Goal: Transaction & Acquisition: Purchase product/service

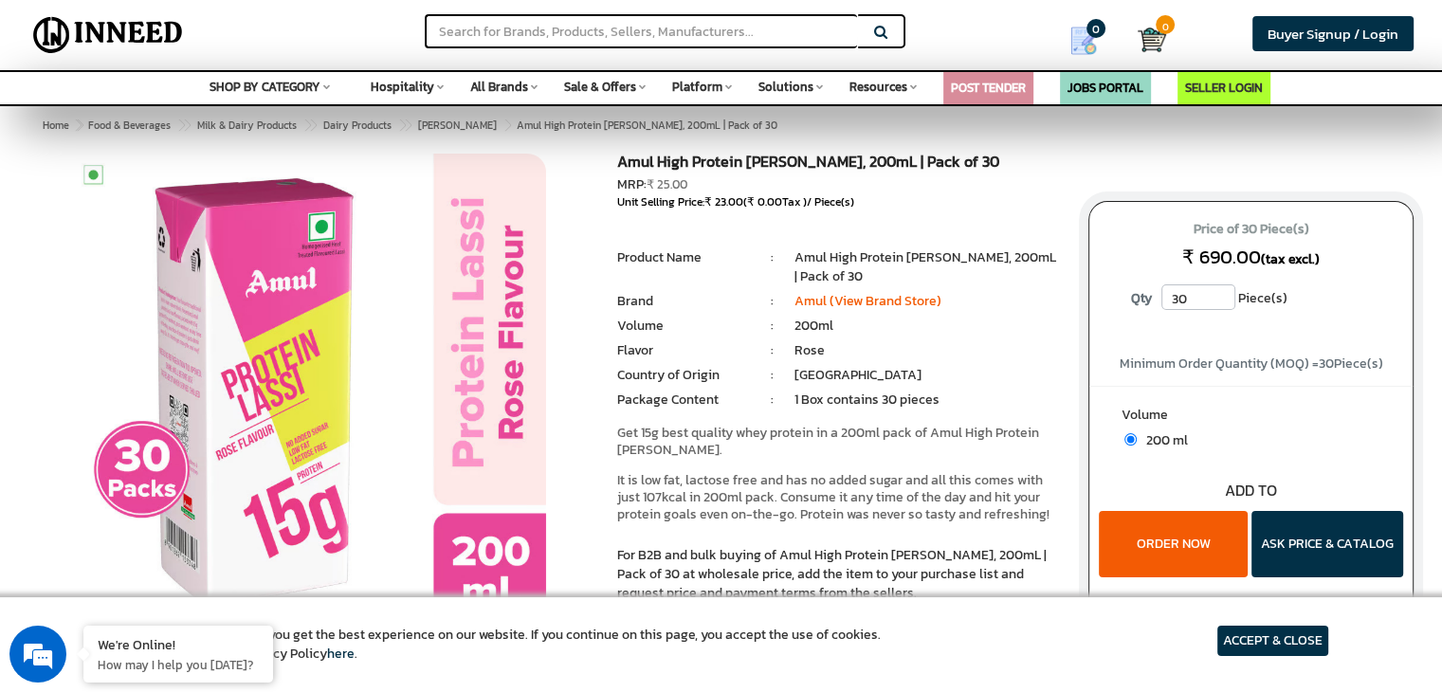
click at [1224, 306] on input "30" at bounding box center [1198, 297] width 74 height 26
click at [917, 355] on li "Rose" at bounding box center [926, 350] width 265 height 19
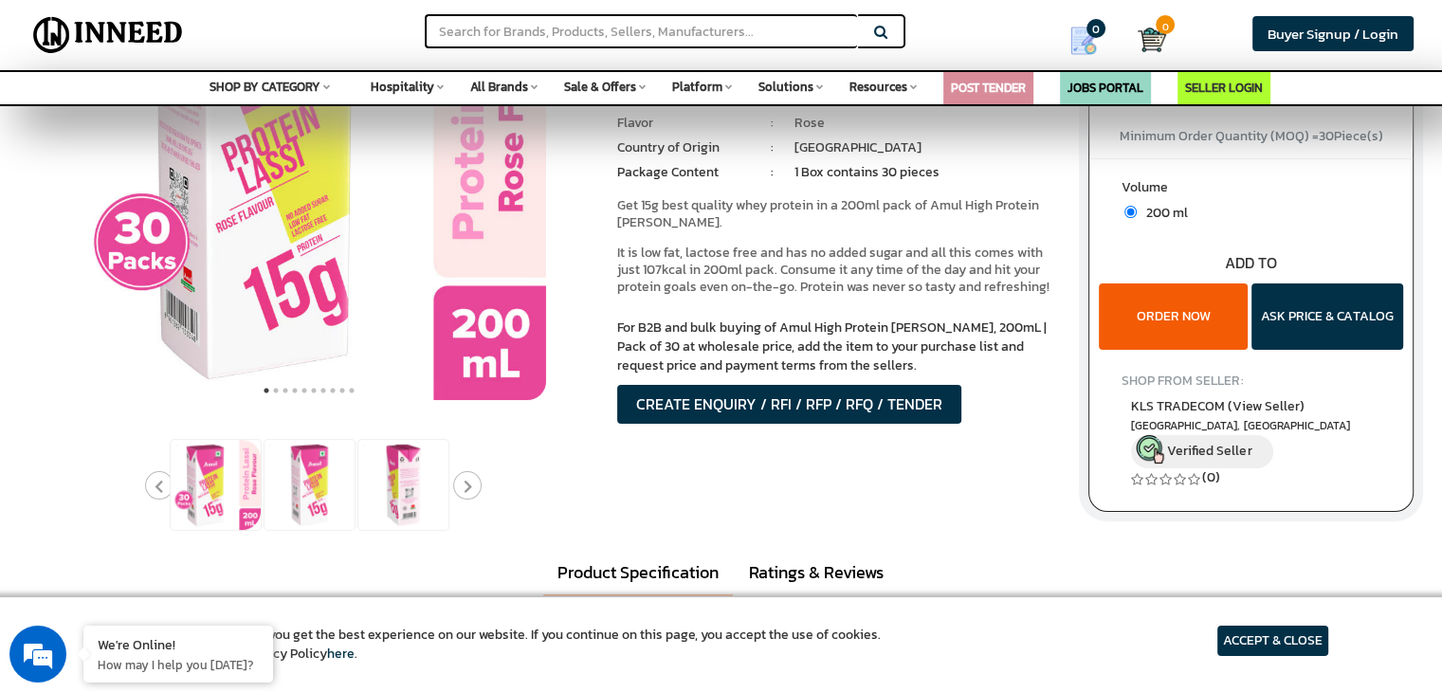
scroll to position [229, 0]
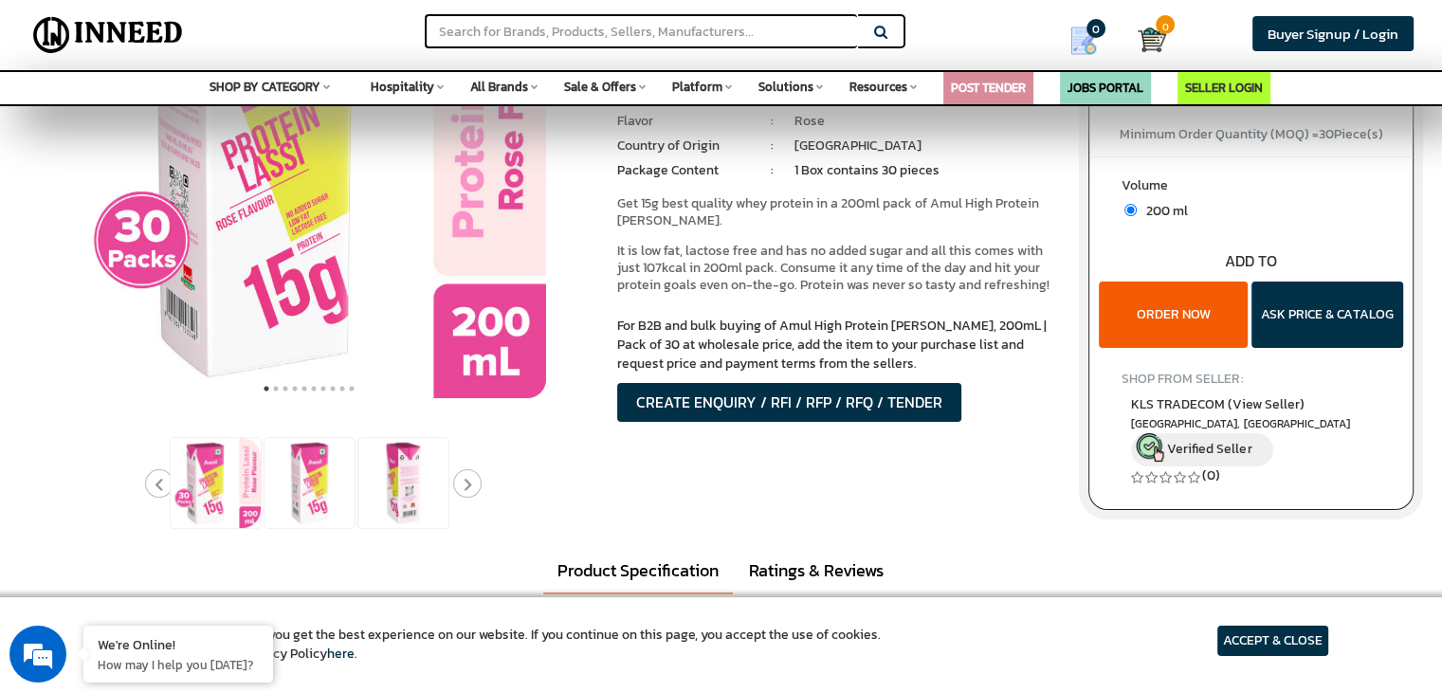
click at [463, 490] on icon "Next" at bounding box center [467, 485] width 9 height 14
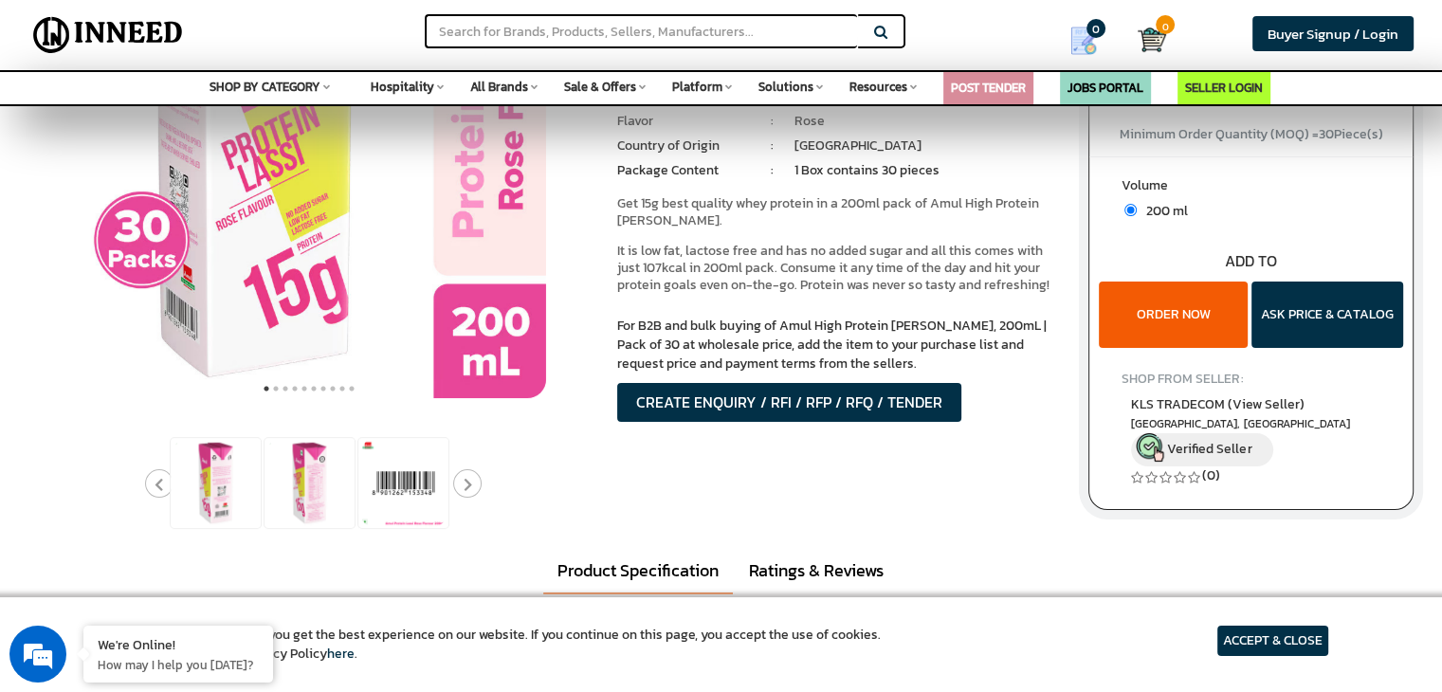
click at [463, 490] on icon "Next" at bounding box center [467, 485] width 9 height 14
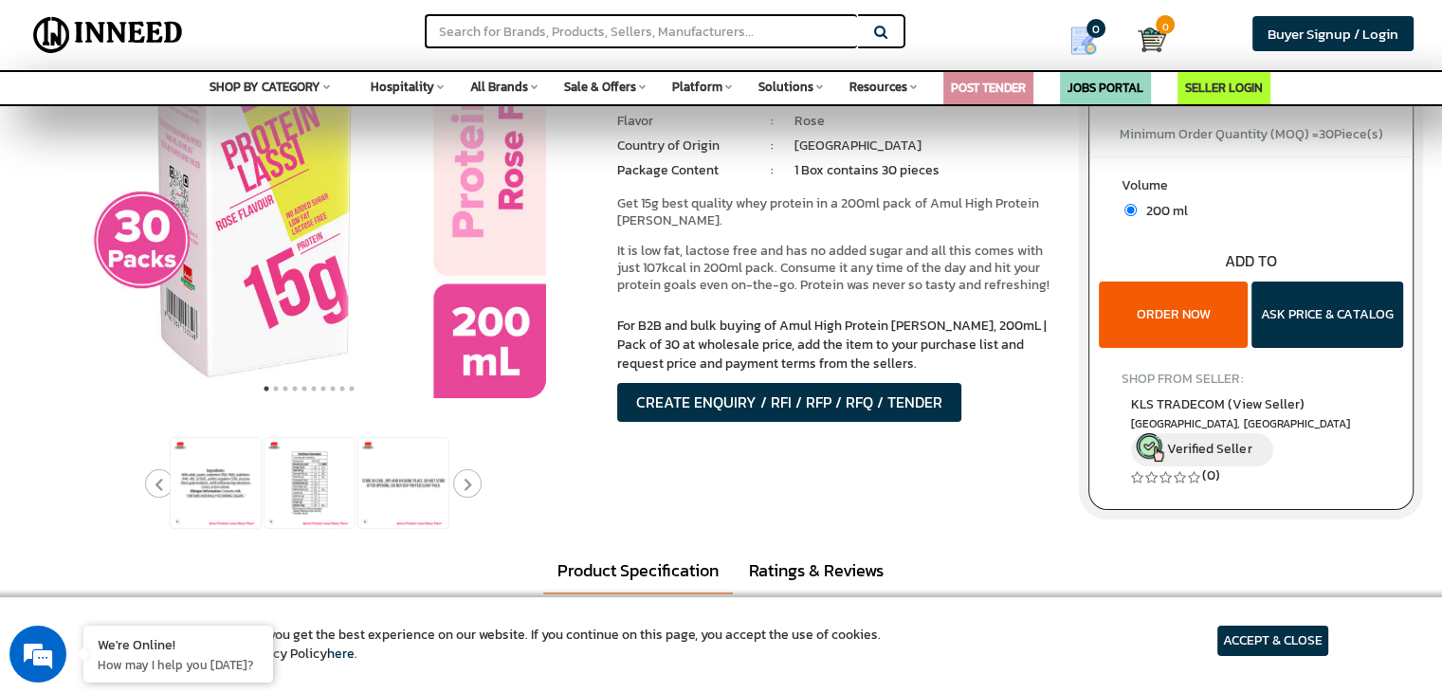
click at [463, 490] on icon "Next" at bounding box center [467, 485] width 9 height 14
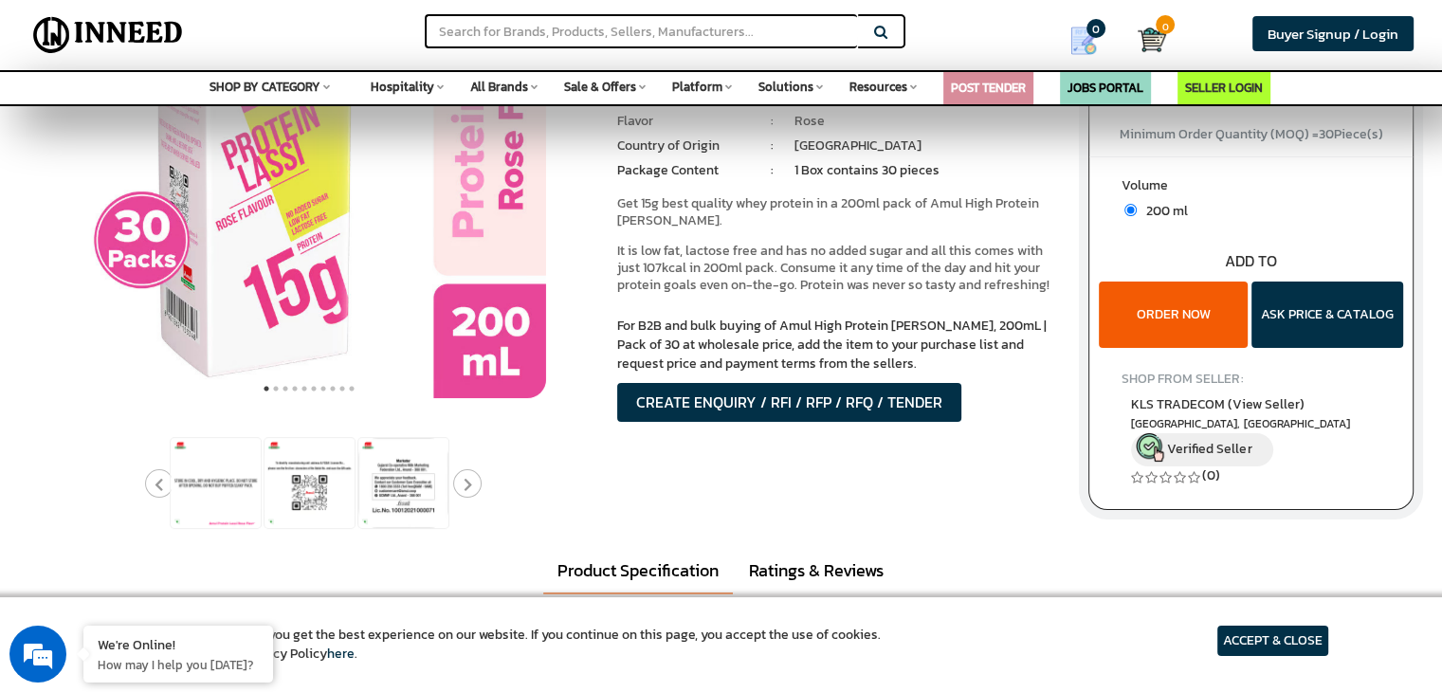
click at [463, 490] on icon "Next" at bounding box center [467, 485] width 9 height 14
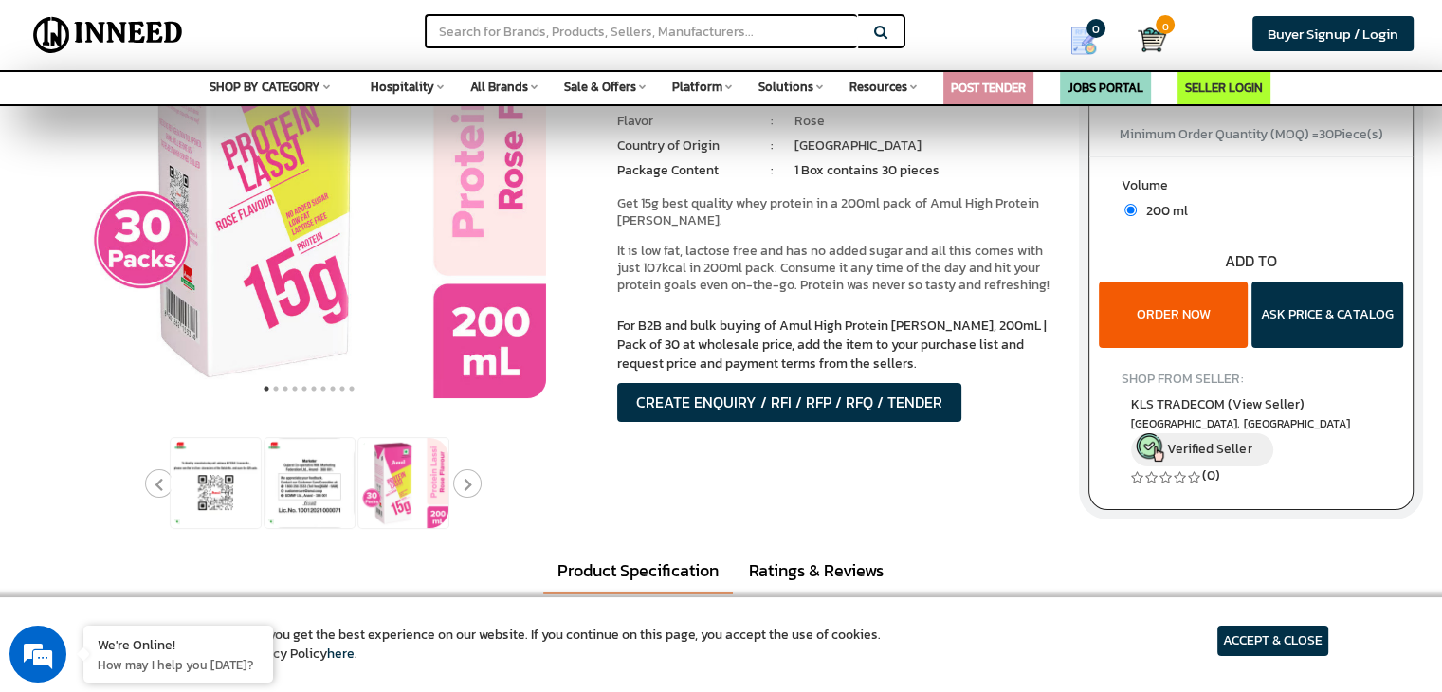
click at [463, 490] on icon "Next" at bounding box center [467, 485] width 9 height 14
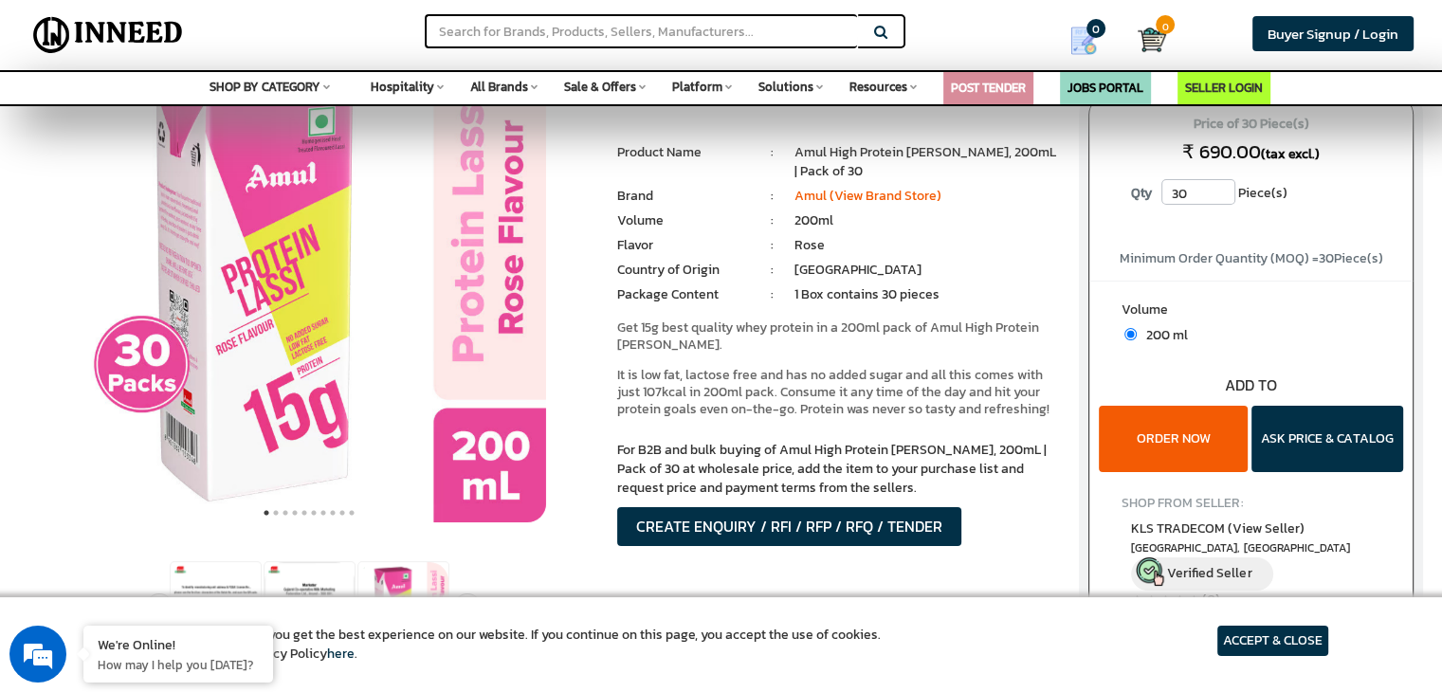
scroll to position [104, 0]
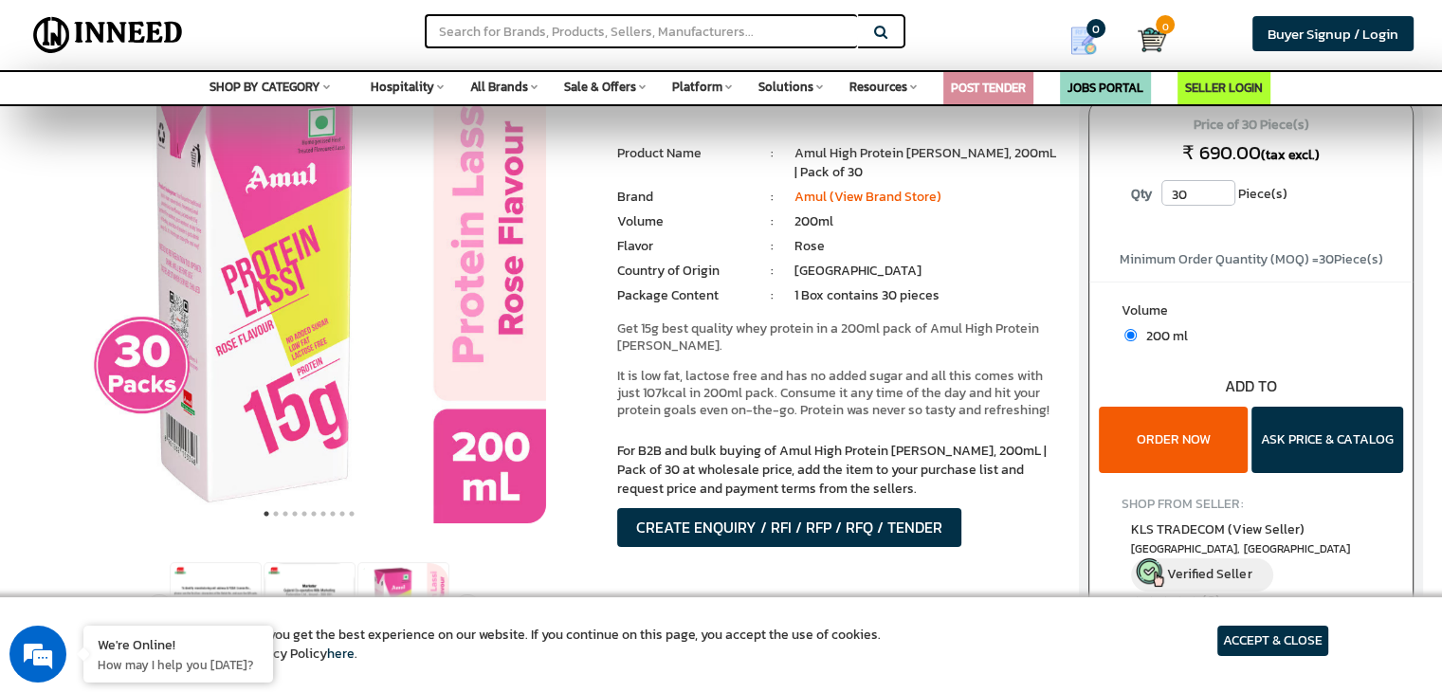
click at [463, 418] on img at bounding box center [309, 286] width 474 height 474
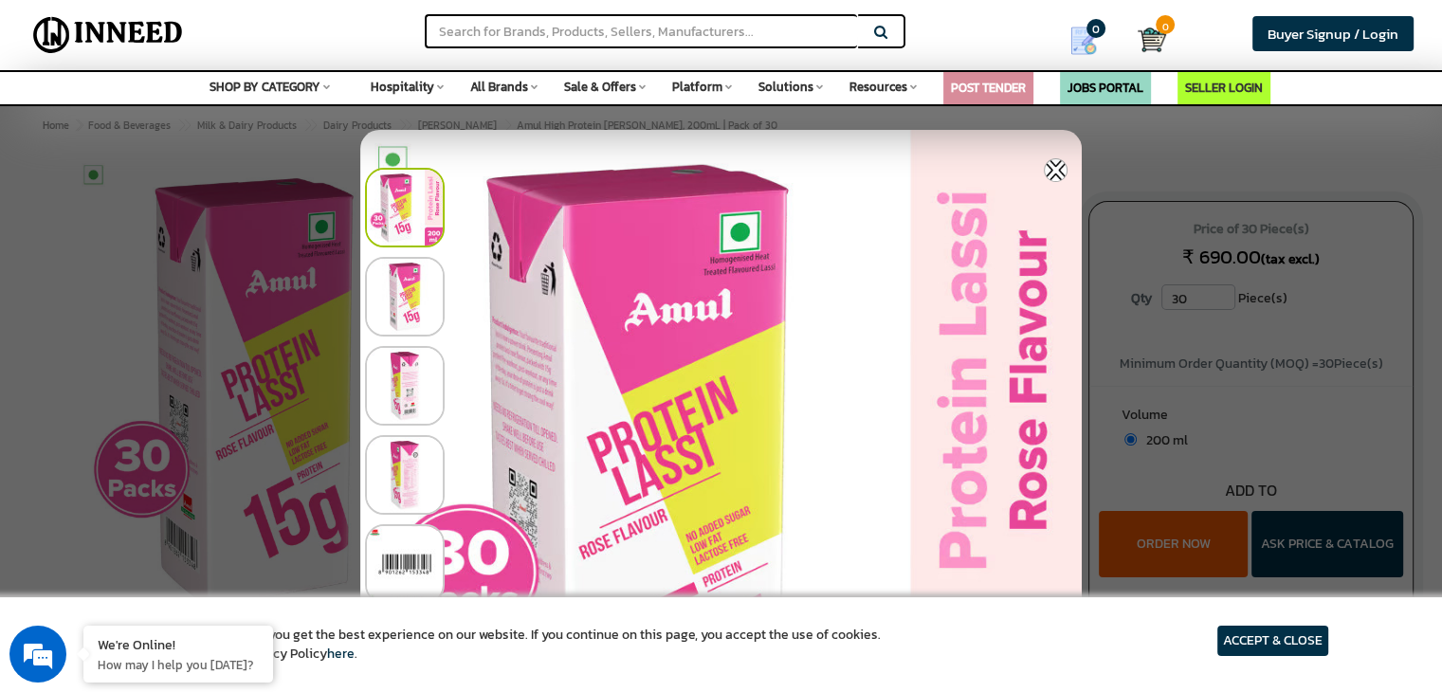
scroll to position [0, 0]
click at [1062, 174] on img at bounding box center [1056, 170] width 24 height 24
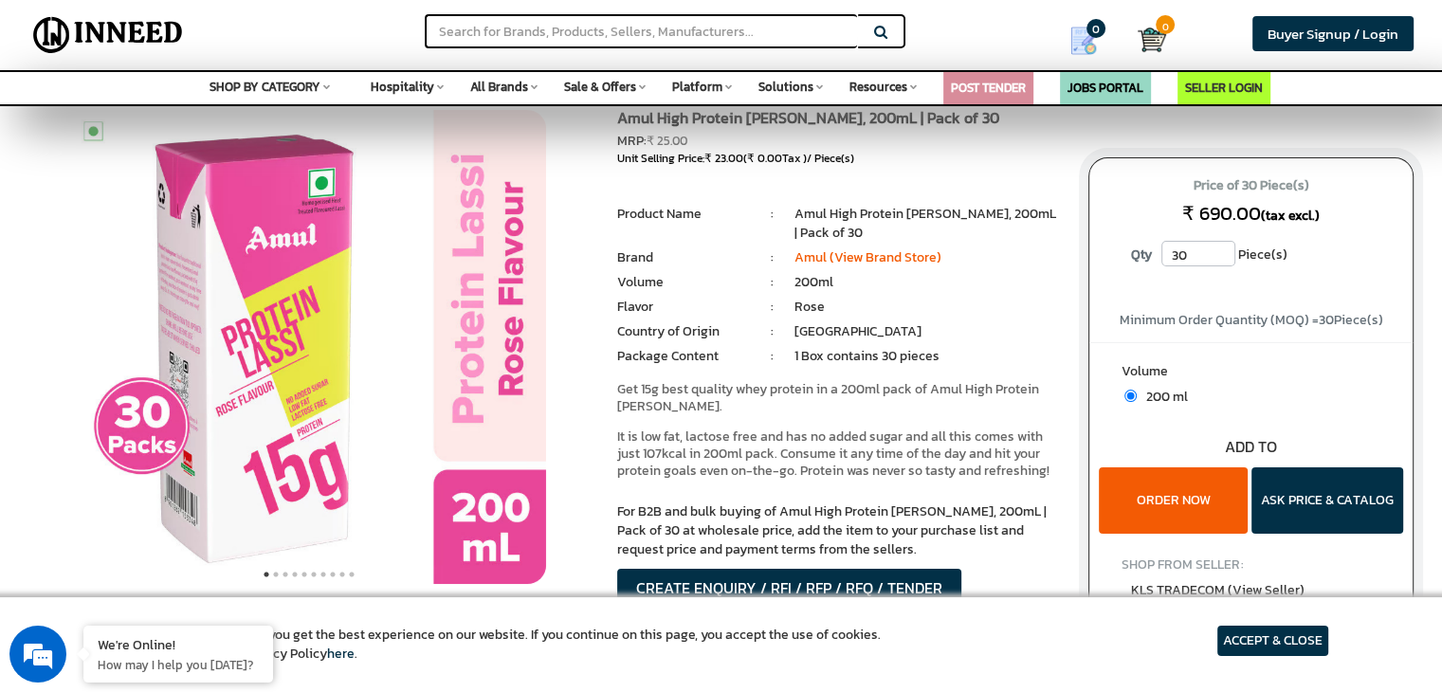
scroll to position [30, 0]
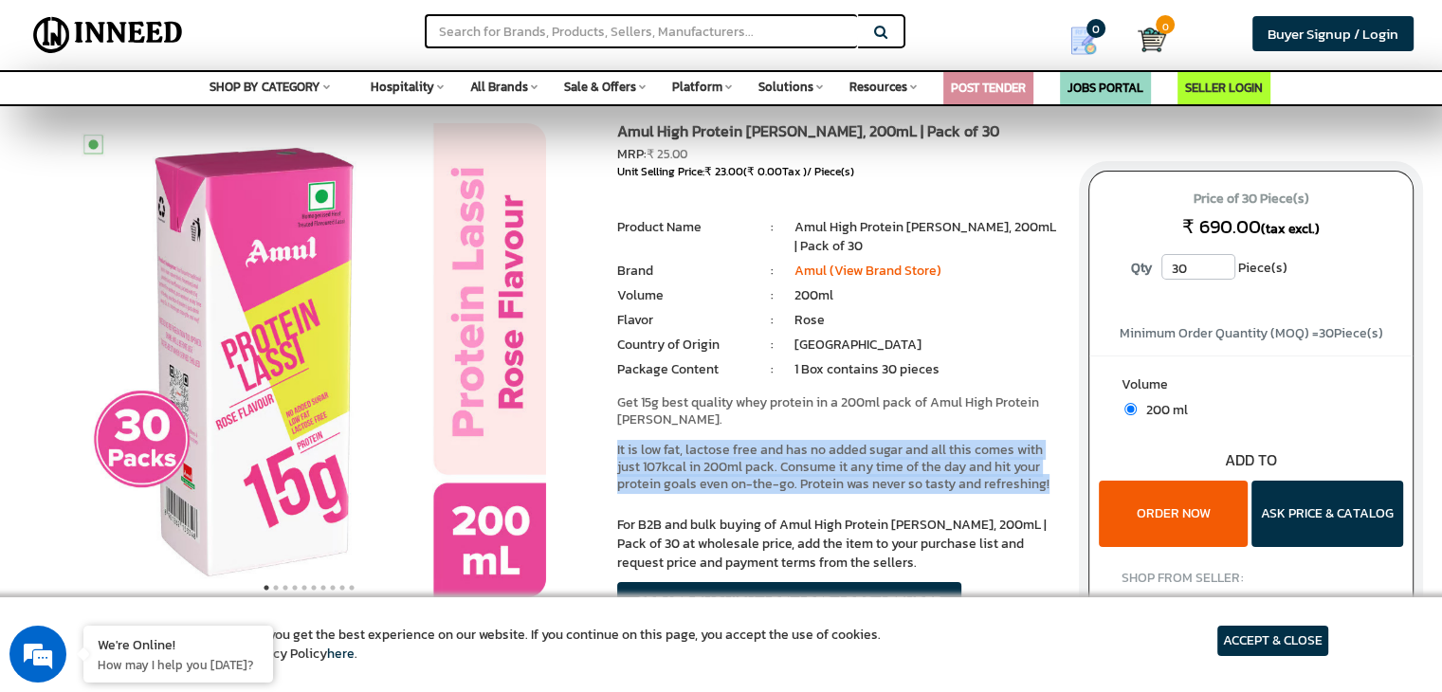
drag, startPoint x: 616, startPoint y: 445, endPoint x: 1043, endPoint y: 485, distance: 428.5
click at [1043, 485] on p "It is low fat, lactose free and has no added sugar and all this comes with just…" at bounding box center [838, 467] width 443 height 51
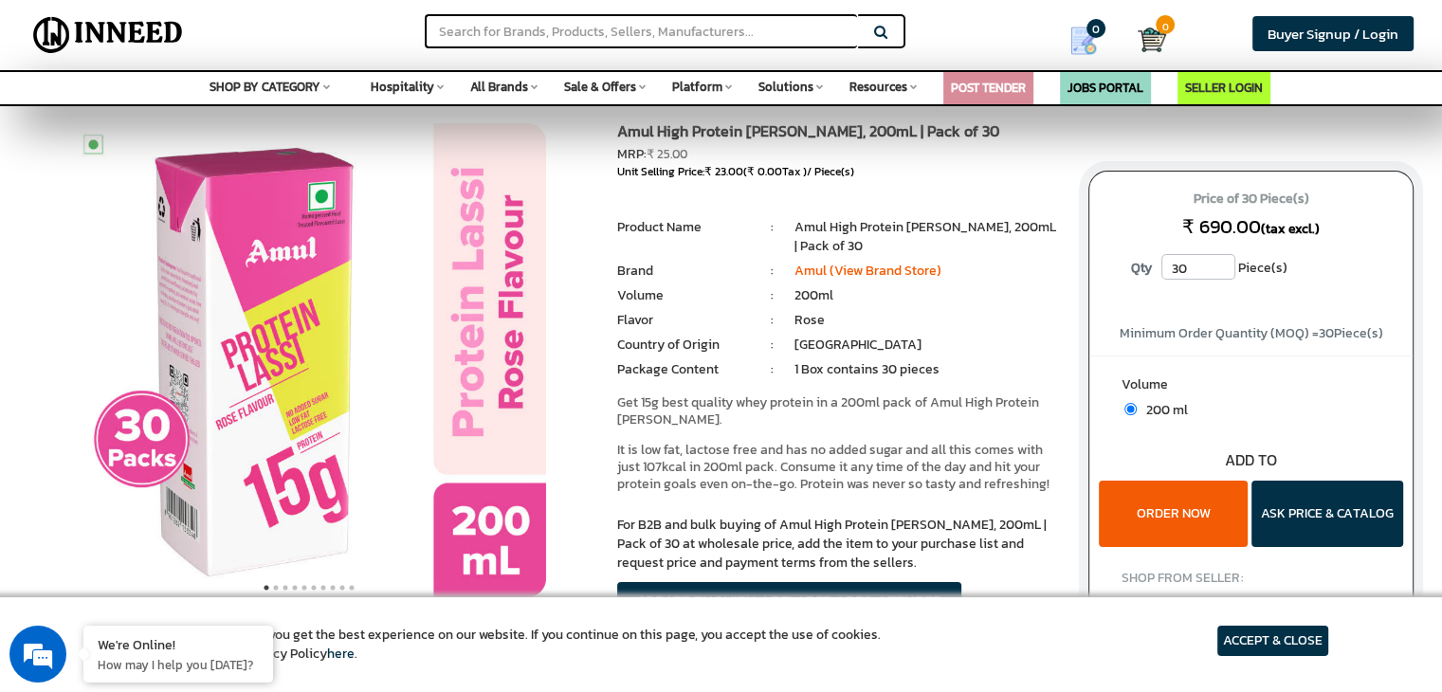
scroll to position [0, 0]
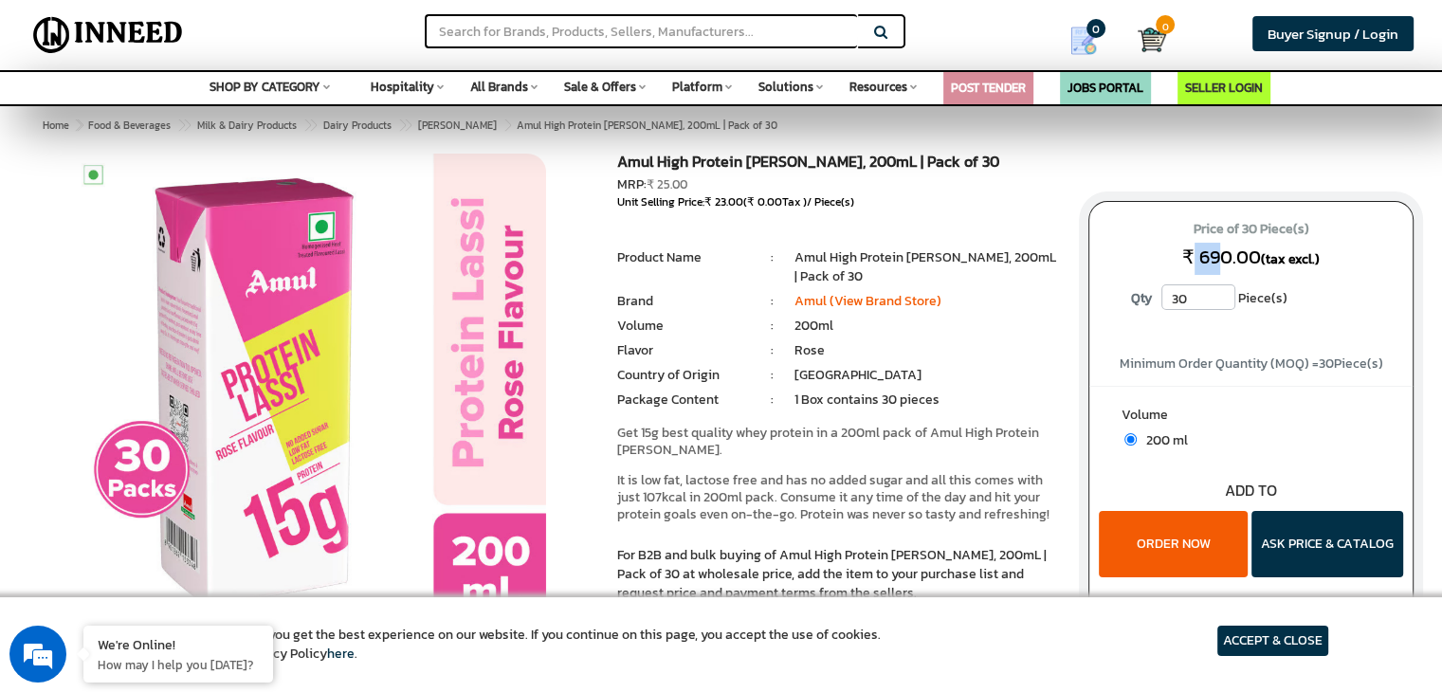
drag, startPoint x: 1193, startPoint y: 257, endPoint x: 1224, endPoint y: 259, distance: 30.4
click at [1224, 259] on span "₹ 690.00" at bounding box center [1221, 257] width 79 height 28
drag, startPoint x: 1228, startPoint y: 259, endPoint x: 1201, endPoint y: 262, distance: 26.7
click at [1201, 262] on span "₹ 690.00" at bounding box center [1221, 257] width 79 height 28
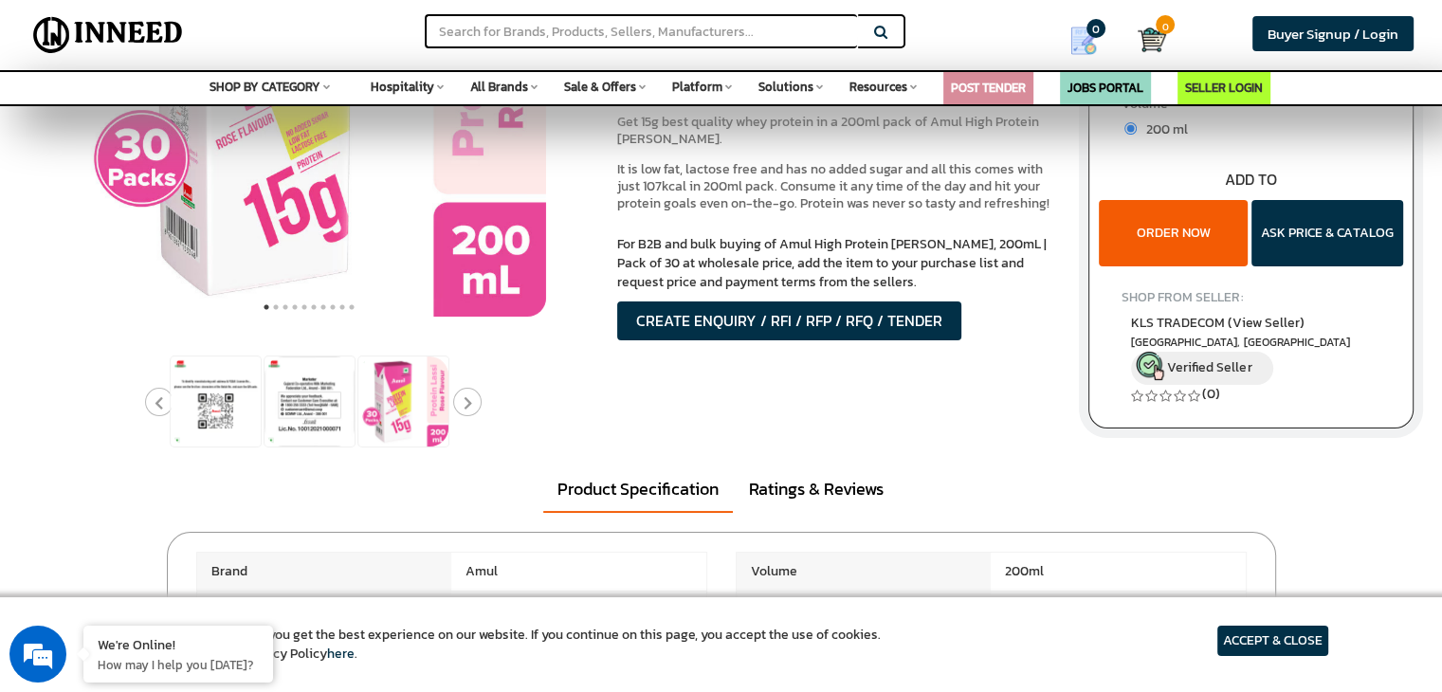
scroll to position [314, 0]
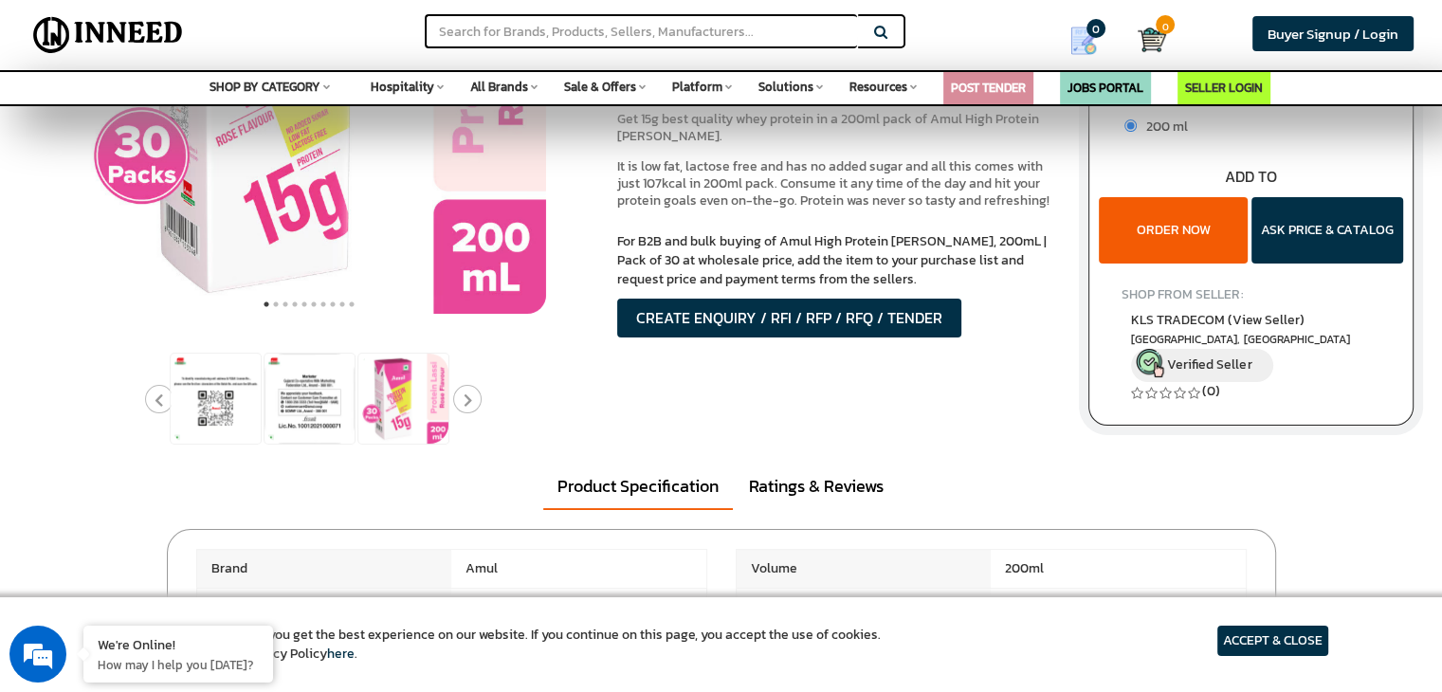
click at [1222, 230] on button "ORDER NOW" at bounding box center [1173, 230] width 149 height 66
